Goal: Information Seeking & Learning: Compare options

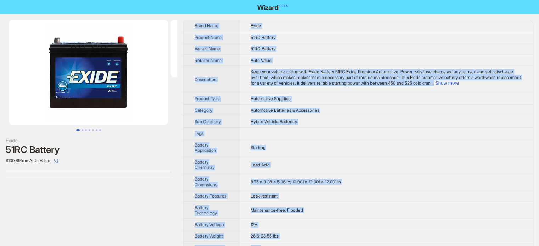
scroll to position [108, 0]
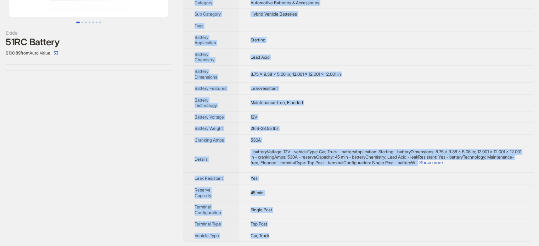
drag, startPoint x: 194, startPoint y: 26, endPoint x: 311, endPoint y: 233, distance: 237.9
click at [311, 233] on tbody "Brand Name Exide Product Name 51RC Battery Variant Name 51RC Battery Retailer N…" at bounding box center [358, 76] width 350 height 329
copy tbody "Brand Name Exide Product Name 51RC Battery Variant Name 51RC Battery Retailer N…"
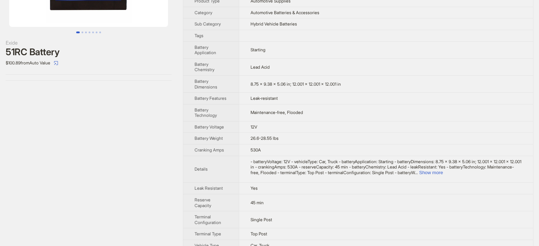
scroll to position [108, 0]
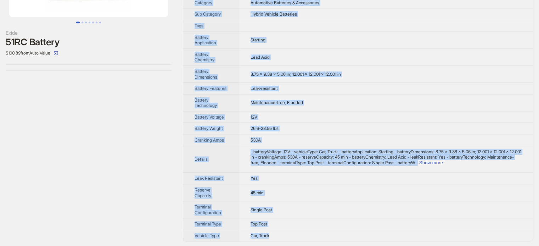
drag, startPoint x: 195, startPoint y: 22, endPoint x: 296, endPoint y: 238, distance: 237.7
click at [296, 238] on tbody "Brand Name Exide Product Name 51RC Battery Variant Name 51RC Battery Retailer N…" at bounding box center [358, 76] width 350 height 329
copy tbody "Brand Name Exide Product Name 51RC Battery Variant Name 51RC Battery Retailer N…"
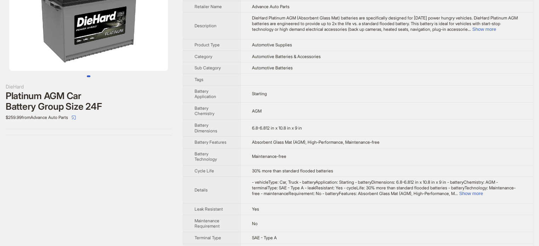
scroll to position [68, 0]
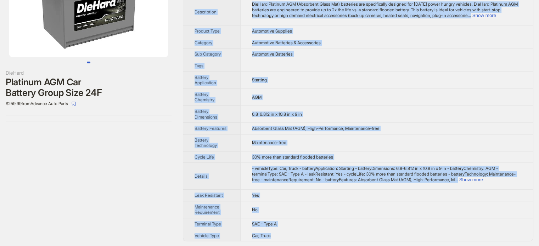
drag, startPoint x: 191, startPoint y: 25, endPoint x: 297, endPoint y: 238, distance: 238.1
click at [297, 238] on tbody "Brand Name DieHard Product Name Platinum AGM Car Battery Group Size 24F Variant…" at bounding box center [358, 96] width 350 height 289
copy tbody "Brand Name DieHard Product Name Platinum AGM Car Battery Group Size 24F Variant…"
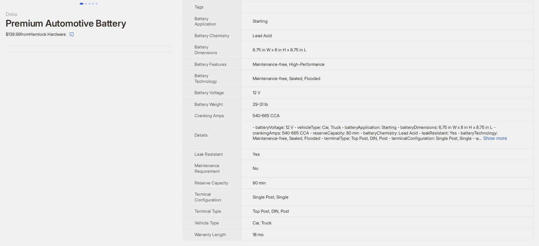
scroll to position [130, 0]
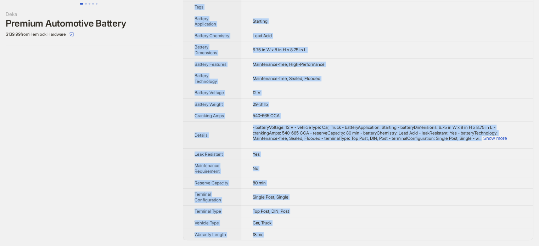
drag, startPoint x: 193, startPoint y: 24, endPoint x: 325, endPoint y: 237, distance: 251.1
click at [325, 237] on tbody "Brand Name Deka Product Name Premium Automotive Battery Variant Name Premium Au…" at bounding box center [358, 67] width 350 height 347
copy tbody "Brand Name Deka Product Name Premium Automotive Battery Variant Name Premium Au…"
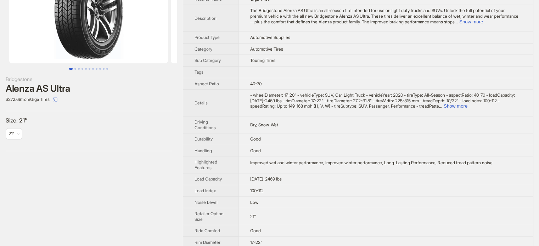
scroll to position [49, 0]
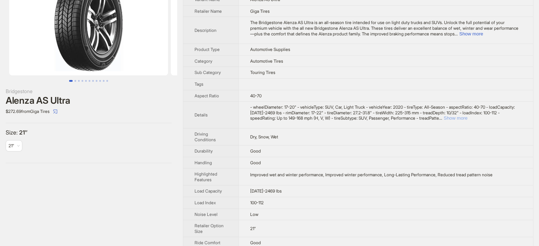
click at [468, 116] on button "Show more" at bounding box center [456, 118] width 24 height 5
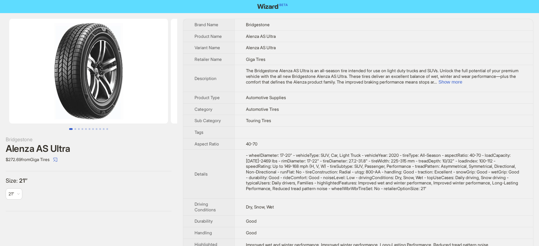
scroll to position [0, 0]
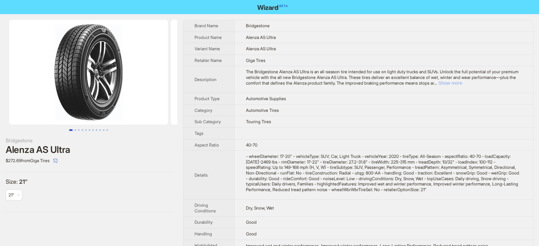
click at [462, 83] on button "Show more" at bounding box center [451, 82] width 24 height 5
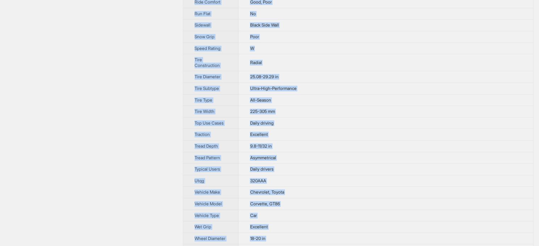
scroll to position [399, 0]
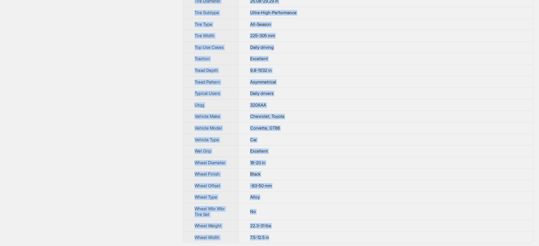
drag, startPoint x: 194, startPoint y: 25, endPoint x: 308, endPoint y: 236, distance: 240.1
copy tbody "Brand Name Nitto Product Name NT555 G2 Variant Name NT555 G2 Retailer Name Phas…"
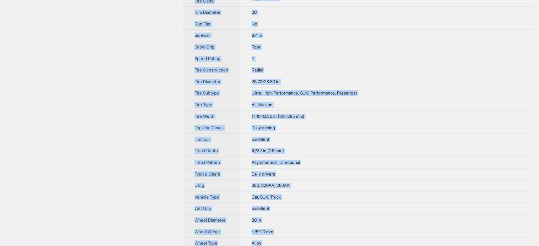
scroll to position [353, 0]
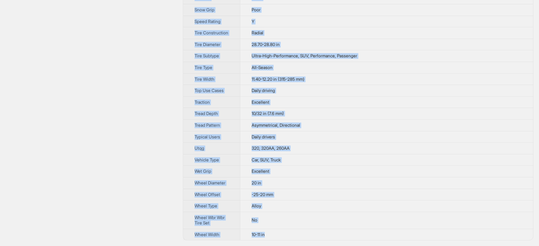
drag, startPoint x: 193, startPoint y: 24, endPoint x: 299, endPoint y: 238, distance: 239.1
copy tbody "Brand Name Atturo Product Name AZ 850 Tire Variant Name AZ 850 Tire Retailer Na…"
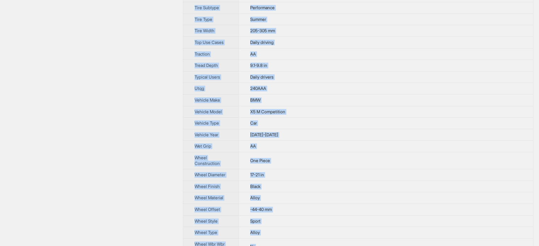
scroll to position [355, 0]
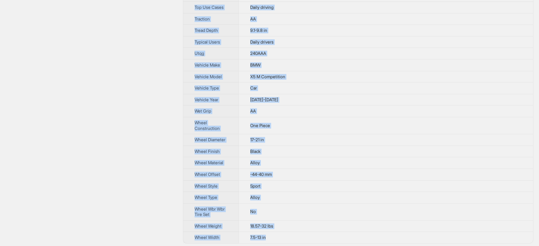
drag, startPoint x: 192, startPoint y: 26, endPoint x: 288, endPoint y: 235, distance: 231.0
copy tbody "Brand Name Toyo Product Name Proxes Sport Tire Variant Name Proxes Sport Tire R…"
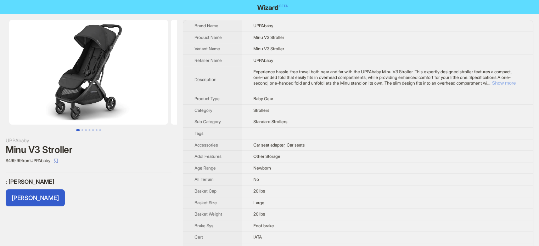
click at [507, 83] on button "Show more" at bounding box center [504, 82] width 24 height 5
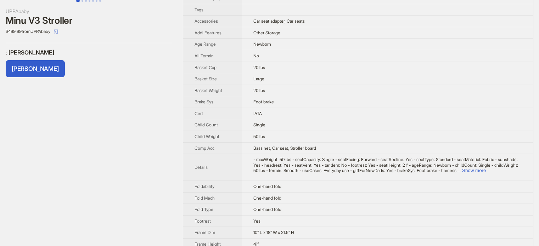
scroll to position [142, 0]
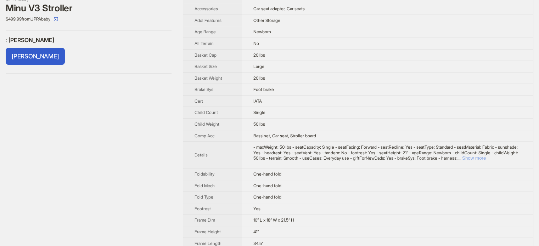
click at [486, 156] on button "Show more" at bounding box center [474, 158] width 24 height 5
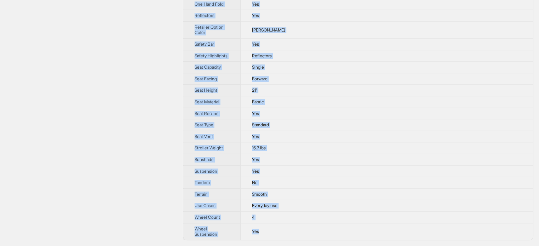
scroll to position [671, 0]
drag, startPoint x: 194, startPoint y: 24, endPoint x: 290, endPoint y: 236, distance: 232.8
copy tbody "Brand Name UPPAbaby Product Name Minu V3 Stroller Variant Name Minu V3 Stroller…"
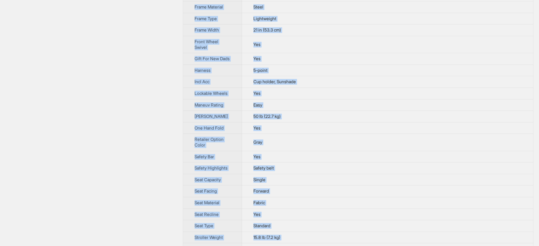
scroll to position [447, 0]
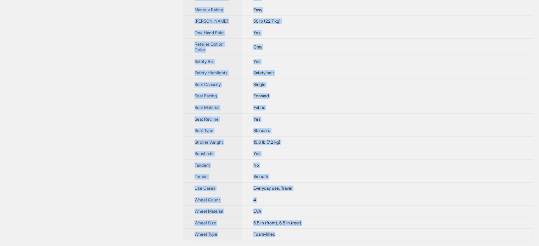
drag, startPoint x: 190, startPoint y: 22, endPoint x: 305, endPoint y: 236, distance: 242.8
copy tbody "Brand Name Ingenuity Product Name 3Dquickclose CS+ Compact Fold Stroller Varian…"
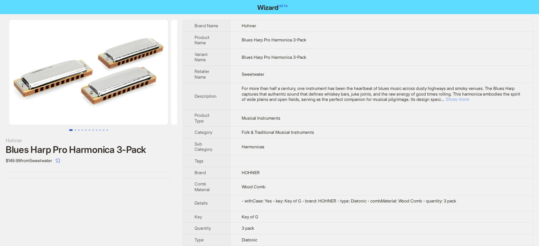
click at [469, 99] on button "Show more" at bounding box center [458, 99] width 24 height 5
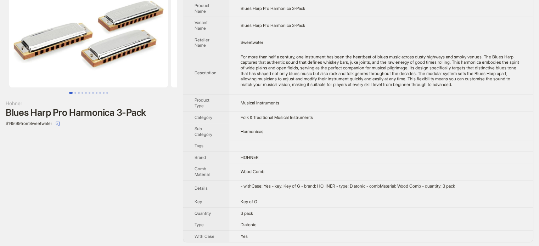
scroll to position [38, 0]
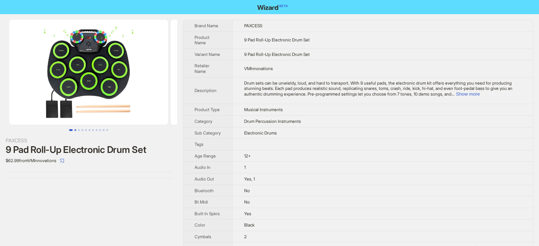
click at [76, 131] on button "Go to slide 2" at bounding box center [75, 130] width 2 height 2
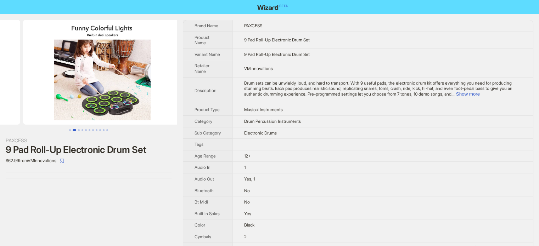
scroll to position [0, 162]
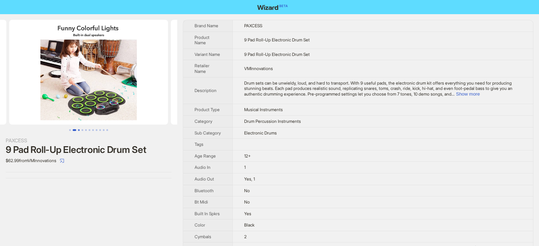
click at [79, 130] on button "Go to slide 3" at bounding box center [79, 130] width 2 height 2
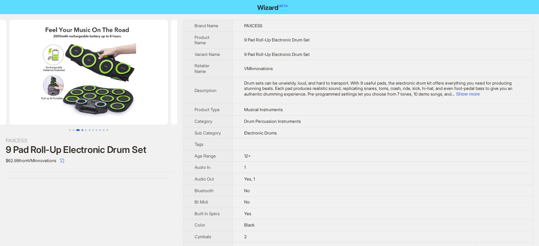
click at [83, 130] on button "Go to slide 4" at bounding box center [83, 130] width 2 height 2
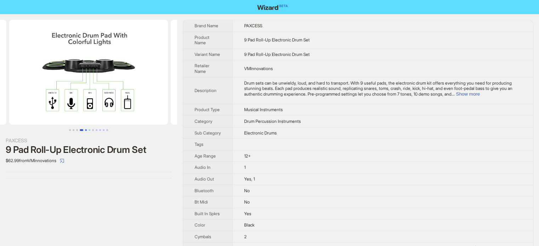
click at [86, 130] on button "Go to slide 5" at bounding box center [86, 130] width 2 height 2
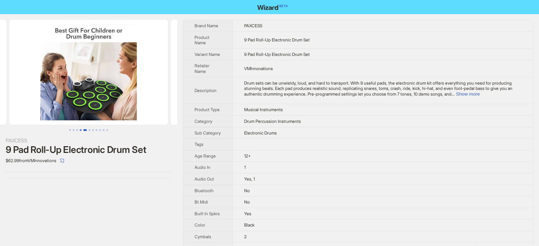
click at [81, 131] on button "Go to slide 4" at bounding box center [81, 130] width 2 height 2
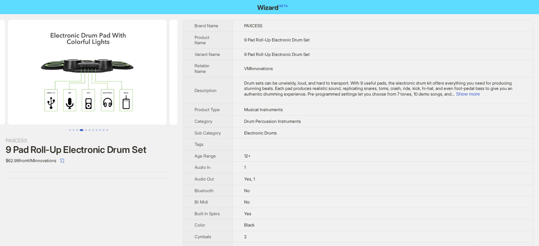
scroll to position [0, 485]
click at [89, 131] on button "Go to slide 6" at bounding box center [90, 130] width 2 height 2
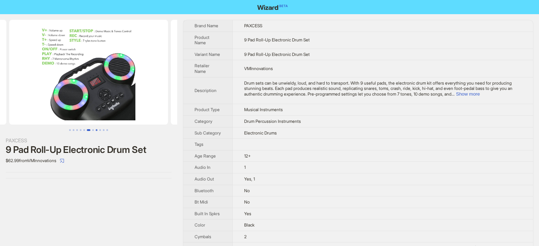
click at [96, 131] on button "Go to slide 8" at bounding box center [97, 130] width 2 height 2
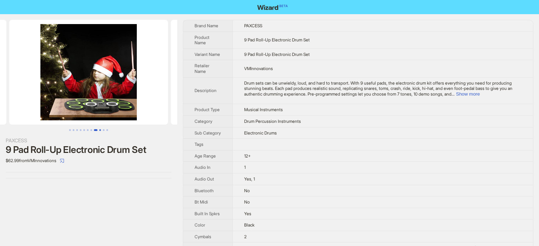
click at [99, 130] on button "Go to slide 9" at bounding box center [100, 130] width 2 height 2
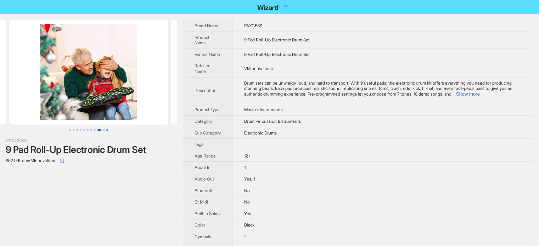
click at [106, 130] on button "Go to slide 11" at bounding box center [107, 130] width 2 height 2
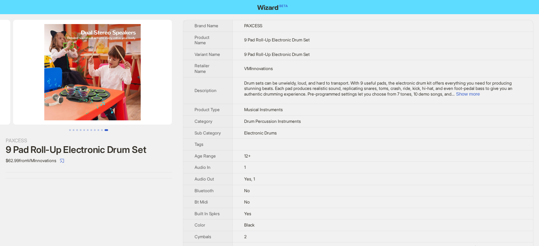
scroll to position [0, 1617]
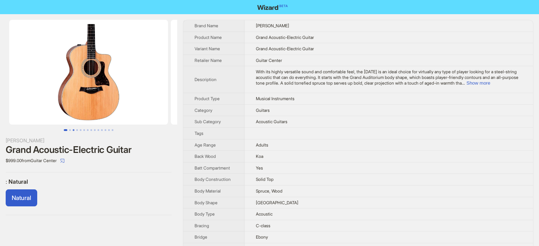
click at [74, 130] on button "Go to slide 3" at bounding box center [74, 130] width 2 height 2
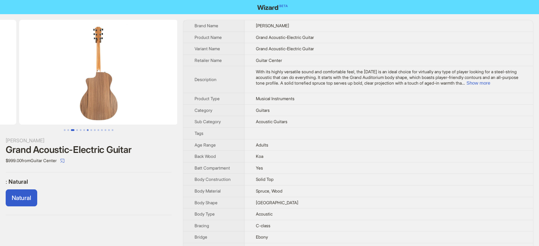
click at [87, 129] on button "Go to slide 7" at bounding box center [88, 130] width 2 height 2
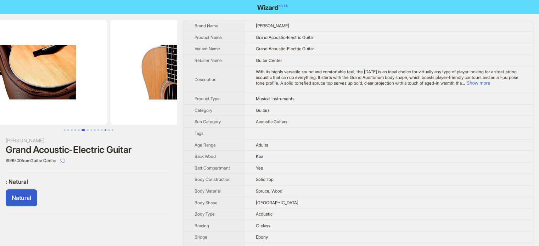
click at [106, 130] on button "Go to slide 12" at bounding box center [106, 130] width 2 height 2
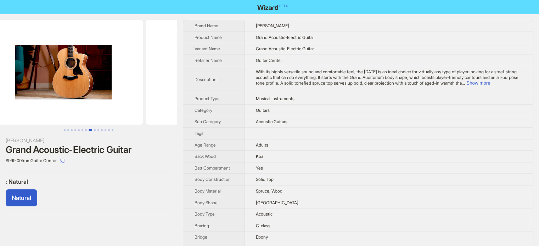
click at [119, 130] on ul at bounding box center [88, 130] width 177 height 2
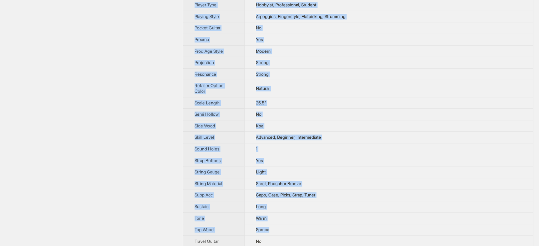
scroll to position [652, 0]
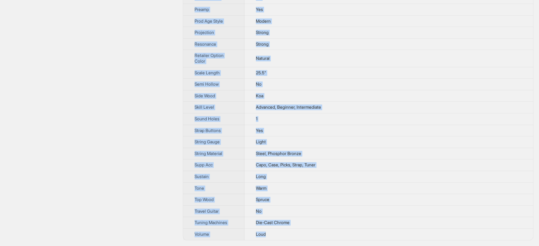
drag, startPoint x: 192, startPoint y: 23, endPoint x: 295, endPoint y: 239, distance: 238.5
copy tbody "Brand Name Taylor Product Name Grand Acoustic-Electric Guitar Variant Name Gran…"
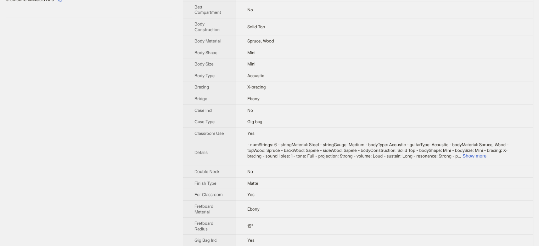
scroll to position [45, 0]
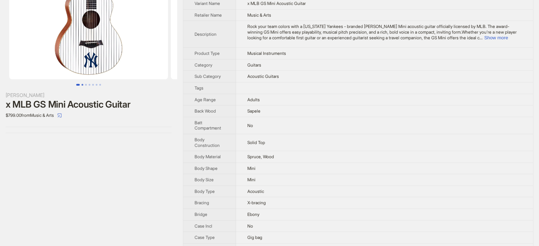
click at [82, 86] on button "Go to slide 2" at bounding box center [83, 85] width 2 height 2
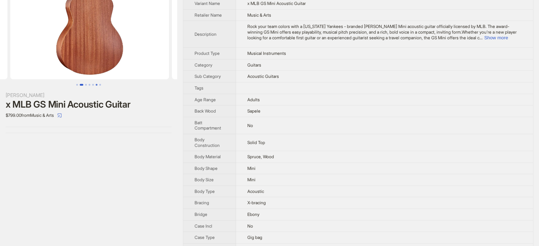
click at [96, 86] on button "Go to slide 6" at bounding box center [97, 85] width 2 height 2
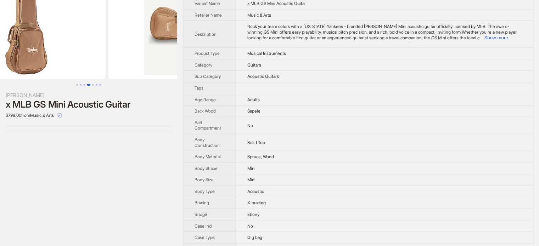
click at [112, 87] on div "Taylor x MLB GS Mini Acoustic Guitar $799.00 from Music & Arts" at bounding box center [88, 54] width 177 height 170
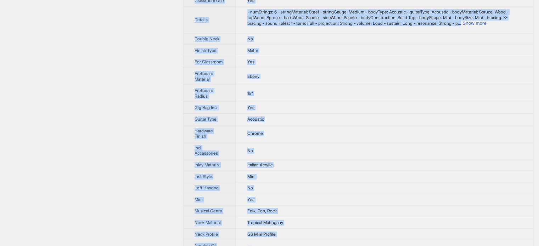
scroll to position [303, 0]
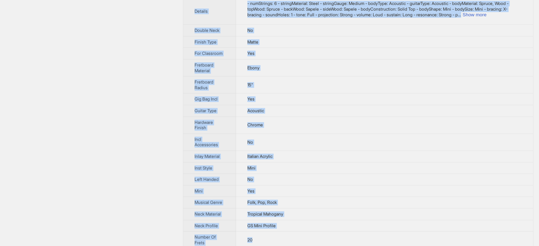
drag, startPoint x: 195, startPoint y: 23, endPoint x: 325, endPoint y: 238, distance: 251.5
click at [325, 238] on tbody "Brand Name Taylor Product Name x MLB GS Mini Acoustic Guitar Variant Name x MLB…" at bounding box center [358, 135] width 350 height 837
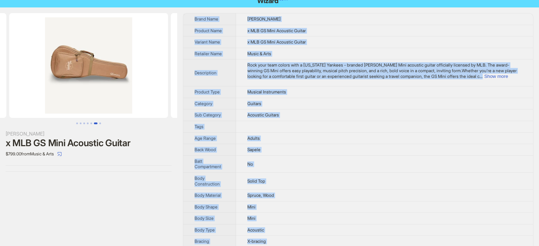
scroll to position [0, 0]
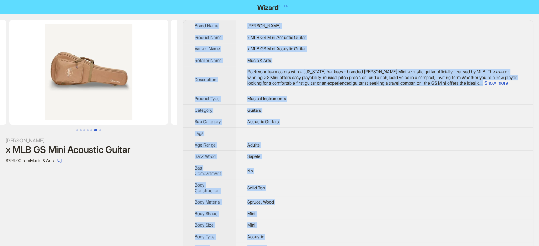
copy tbody "Brand Name Taylor Product Name x MLB GS Mini Acoustic Guitar Variant Name x MLB…"
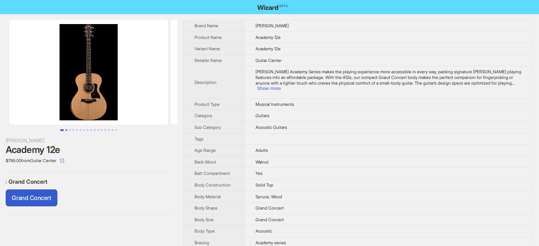
click at [67, 129] on button "Go to slide 2" at bounding box center [67, 130] width 2 height 2
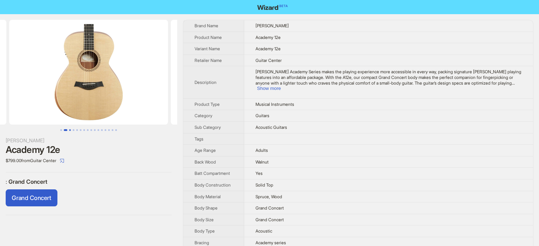
click at [70, 130] on button "Go to slide 3" at bounding box center [70, 130] width 2 height 2
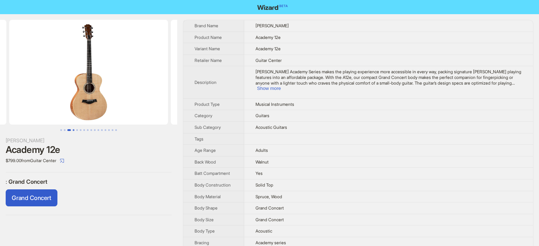
click at [74, 131] on button "Go to slide 4" at bounding box center [74, 130] width 2 height 2
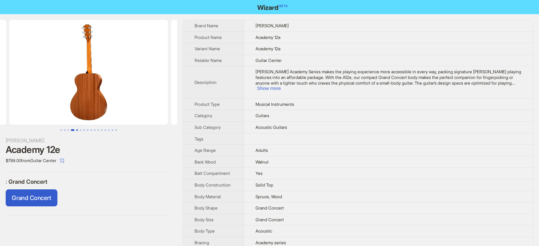
click at [78, 131] on button "Go to slide 5" at bounding box center [77, 130] width 2 height 2
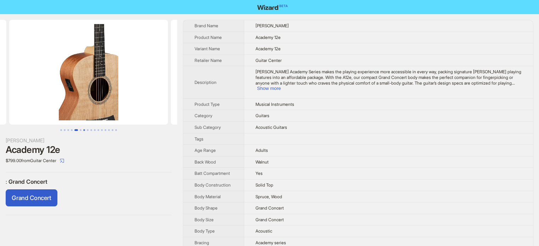
click at [84, 131] on button "Go to slide 7" at bounding box center [84, 130] width 2 height 2
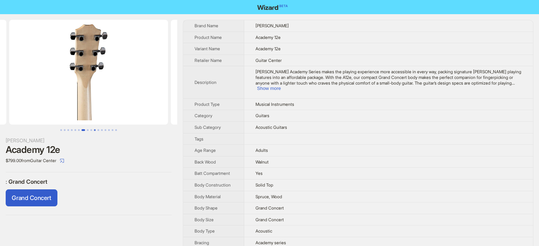
click at [94, 131] on button "Go to slide 10" at bounding box center [95, 130] width 2 height 2
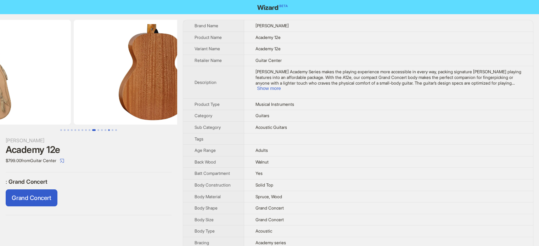
click at [108, 131] on button "Go to slide 14" at bounding box center [109, 130] width 2 height 2
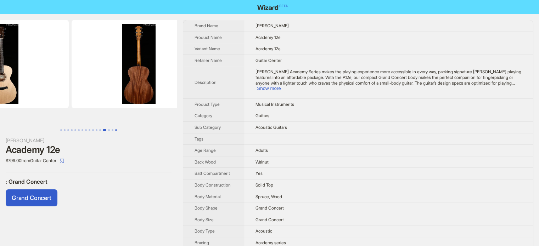
click at [116, 130] on button "Go to slide 16" at bounding box center [116, 130] width 2 height 2
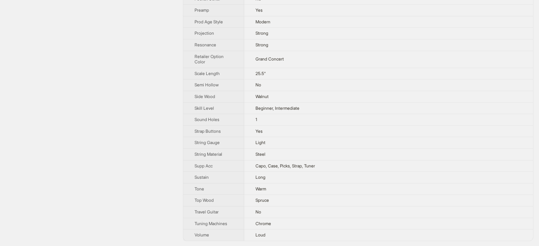
scroll to position [664, 0]
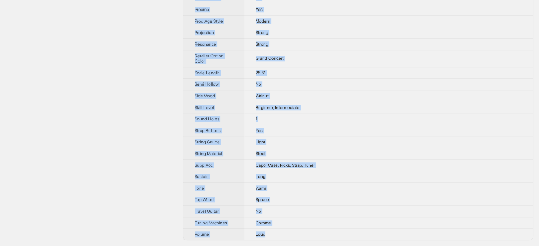
drag, startPoint x: 193, startPoint y: 22, endPoint x: 304, endPoint y: 235, distance: 240.1
copy tbody "Brand Name Taylor Product Name Academy 12e Variant Name Academy 12e Retailer Na…"
